Goal: Task Accomplishment & Management: Use online tool/utility

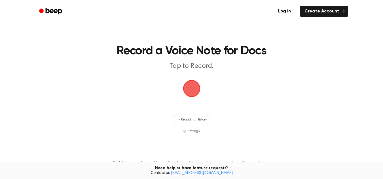
click at [195, 86] on span "button" at bounding box center [192, 89] width 16 height 16
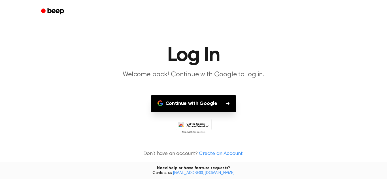
click at [224, 106] on button "Continue with Google" at bounding box center [194, 104] width 86 height 17
click at [205, 101] on button "Continue with Google" at bounding box center [194, 104] width 86 height 17
click at [212, 107] on button "Continue with Google" at bounding box center [194, 104] width 86 height 17
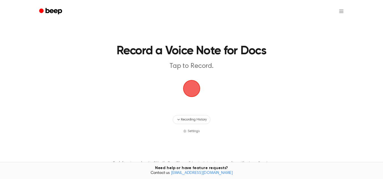
click at [189, 84] on span "button" at bounding box center [191, 88] width 17 height 17
